Goal: Find specific page/section: Find specific page/section

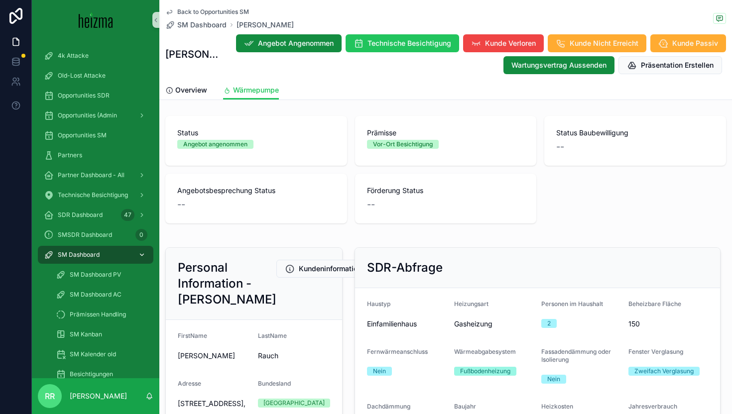
scroll to position [376, 0]
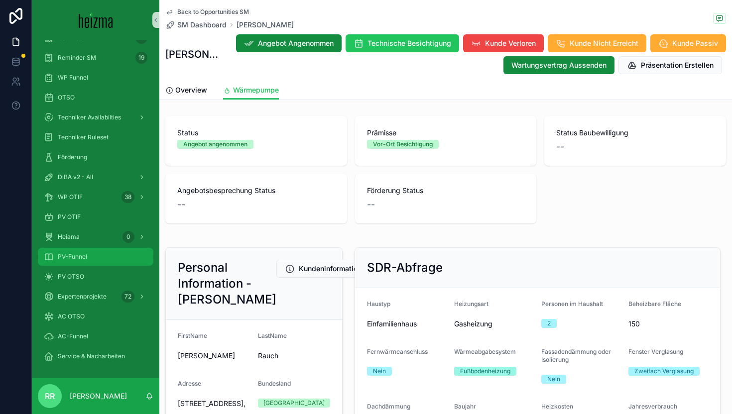
click at [79, 250] on div "PV-Funnel" at bounding box center [96, 257] width 104 height 16
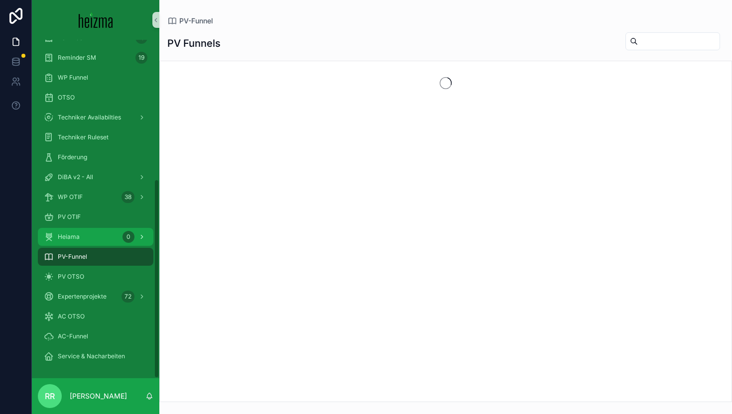
scroll to position [237, 0]
click at [83, 240] on div "Heiama 0" at bounding box center [96, 237] width 104 height 16
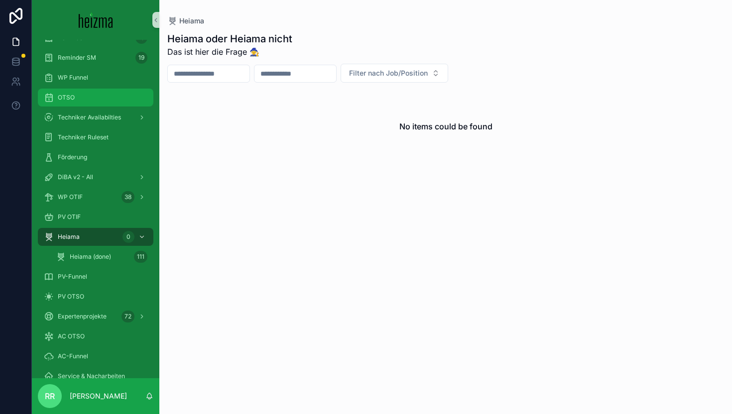
click at [92, 91] on div "OTSO" at bounding box center [96, 98] width 104 height 16
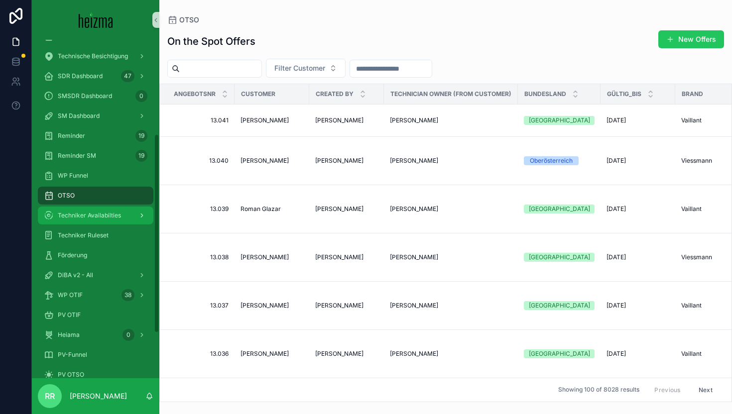
scroll to position [237, 0]
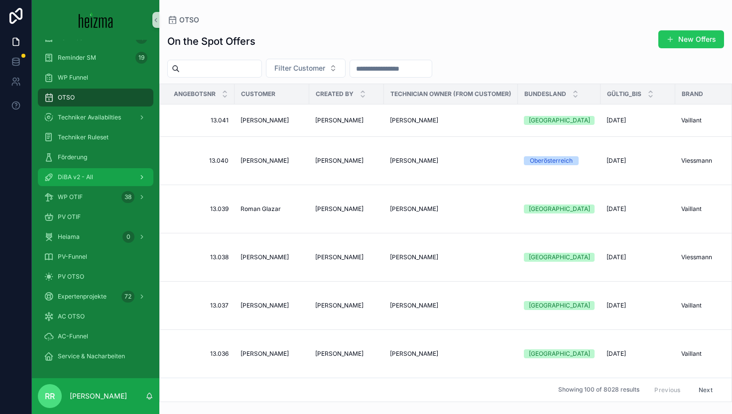
click at [91, 182] on div "DiBA v2 - All" at bounding box center [96, 177] width 104 height 16
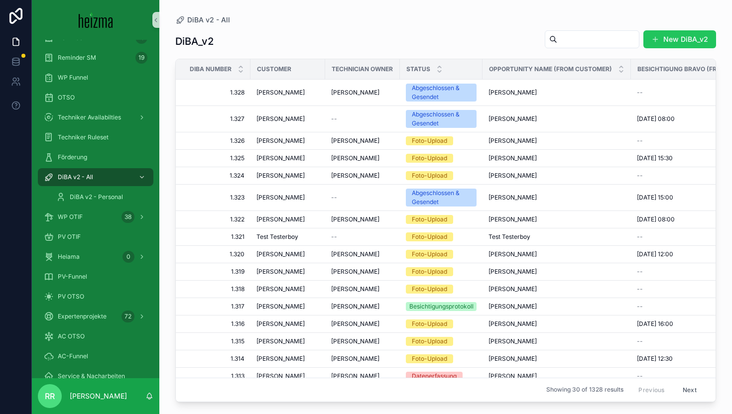
click at [565, 35] on input "scrollable content" at bounding box center [598, 39] width 82 height 14
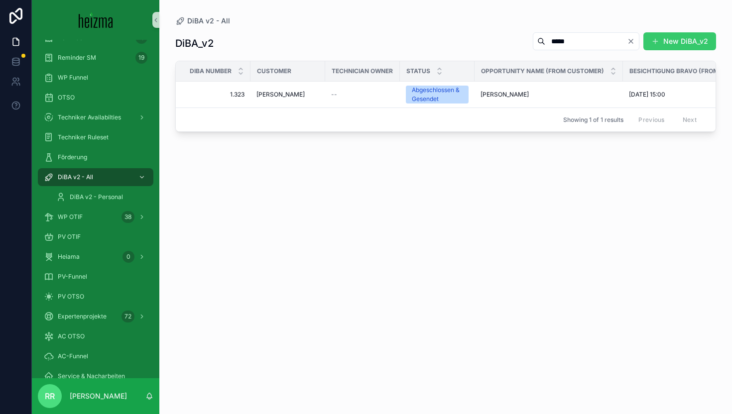
type input "*****"
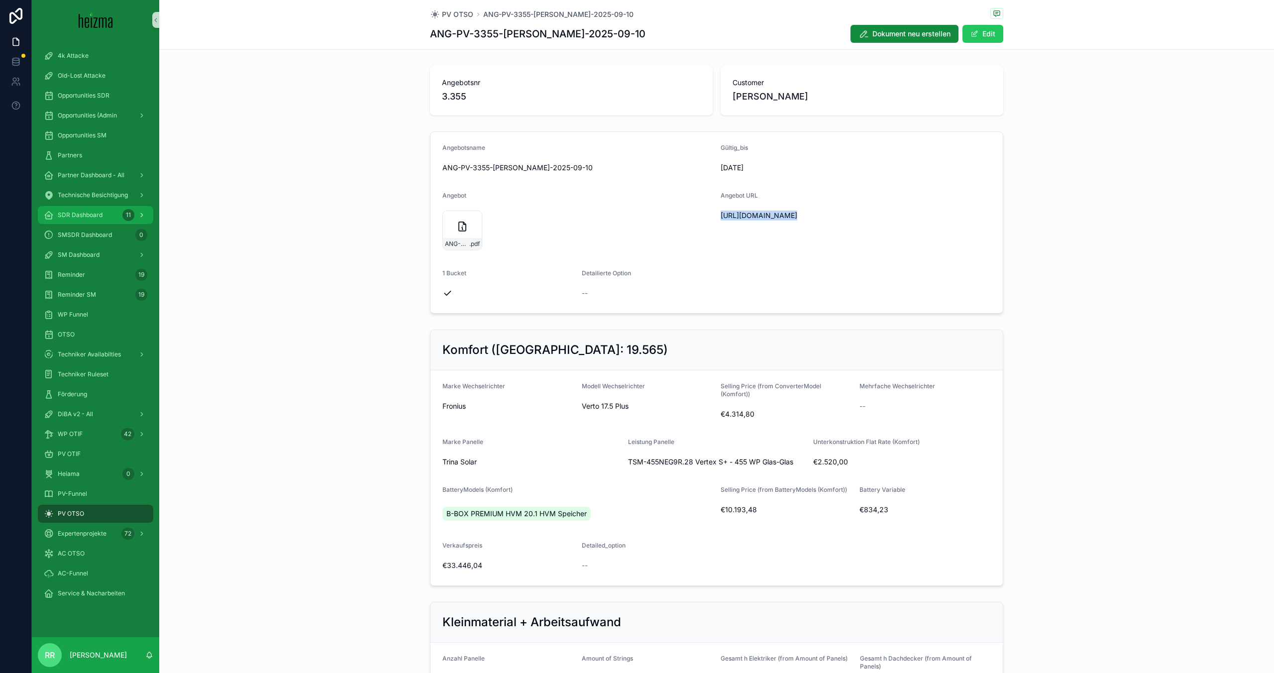
click at [93, 218] on span "SDR Dashboard" at bounding box center [80, 215] width 45 height 8
